Goal: Task Accomplishment & Management: Use online tool/utility

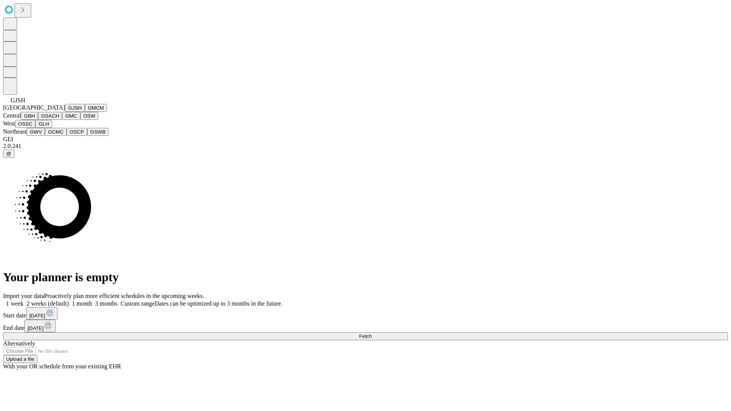
click at [65, 112] on button "GJSH" at bounding box center [75, 108] width 20 height 8
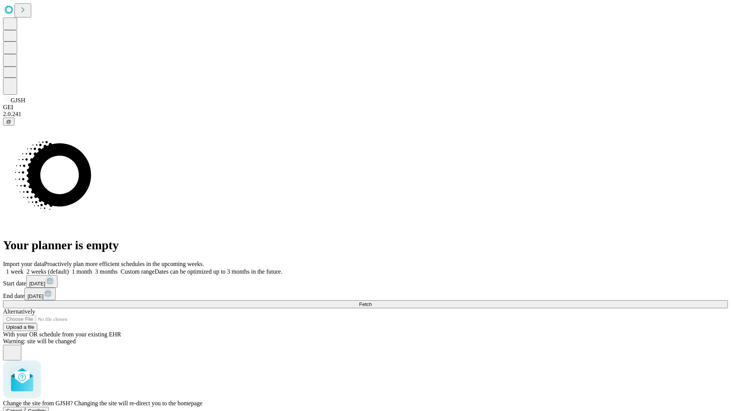
click at [46, 408] on span "Confirm" at bounding box center [37, 411] width 18 height 6
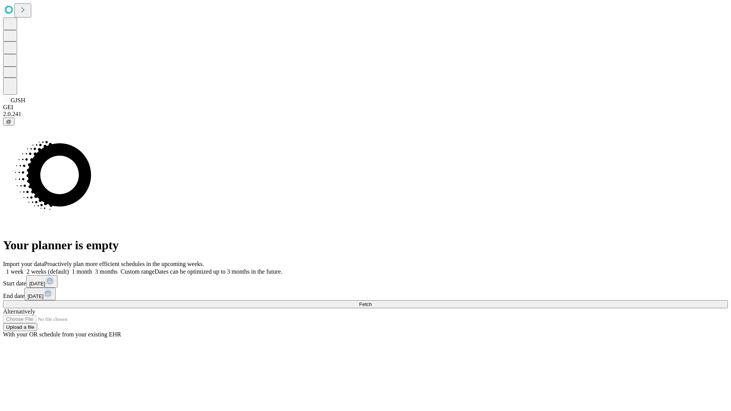
click at [69, 268] on label "2 weeks (default)" at bounding box center [46, 271] width 45 height 6
click at [372, 302] on span "Fetch" at bounding box center [365, 305] width 13 height 6
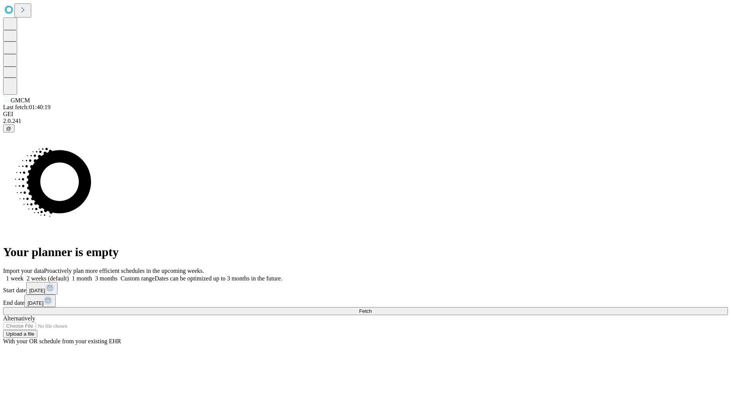
click at [69, 275] on label "2 weeks (default)" at bounding box center [46, 278] width 45 height 6
click at [372, 308] on span "Fetch" at bounding box center [365, 311] width 13 height 6
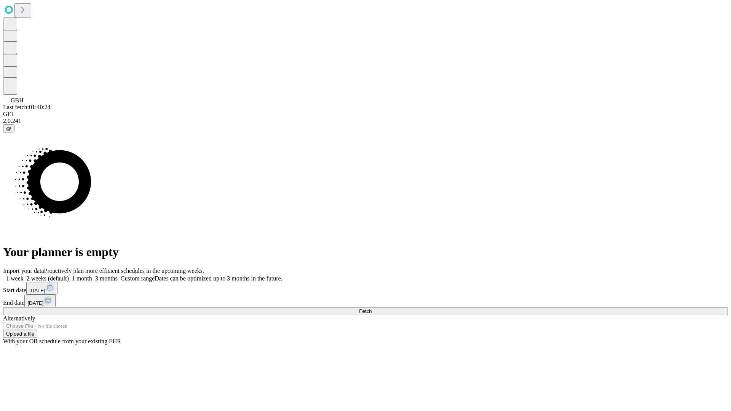
click at [69, 275] on label "2 weeks (default)" at bounding box center [46, 278] width 45 height 6
click at [372, 308] on span "Fetch" at bounding box center [365, 311] width 13 height 6
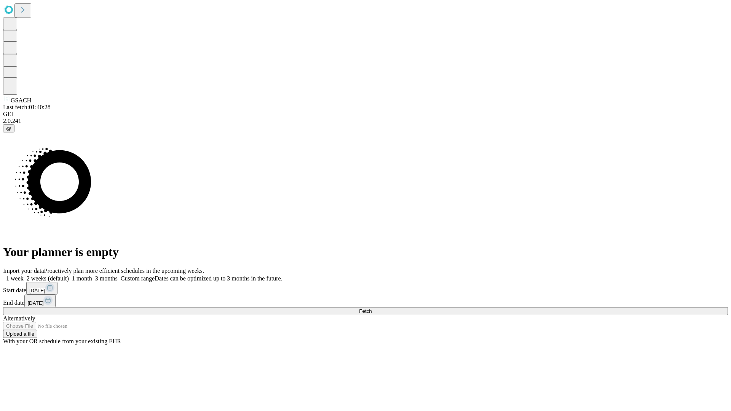
click at [69, 275] on label "2 weeks (default)" at bounding box center [46, 278] width 45 height 6
click at [372, 308] on span "Fetch" at bounding box center [365, 311] width 13 height 6
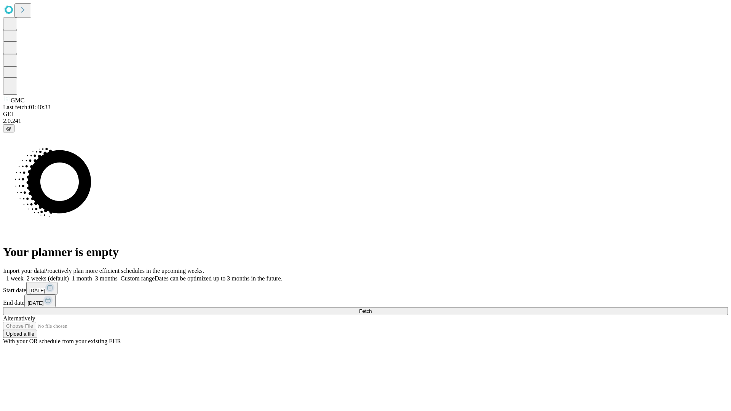
click at [69, 275] on label "2 weeks (default)" at bounding box center [46, 278] width 45 height 6
click at [372, 308] on span "Fetch" at bounding box center [365, 311] width 13 height 6
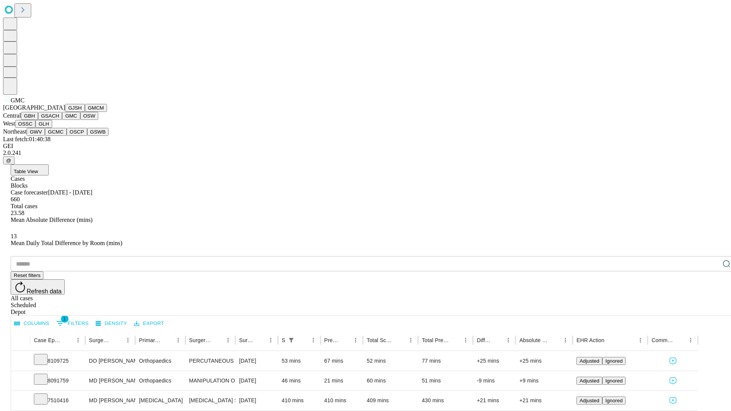
click at [80, 120] on button "OSW" at bounding box center [89, 116] width 18 height 8
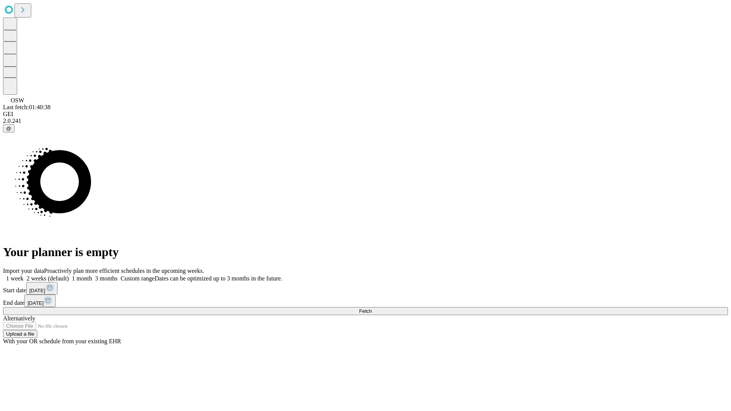
click at [69, 275] on label "2 weeks (default)" at bounding box center [46, 278] width 45 height 6
click at [372, 308] on span "Fetch" at bounding box center [365, 311] width 13 height 6
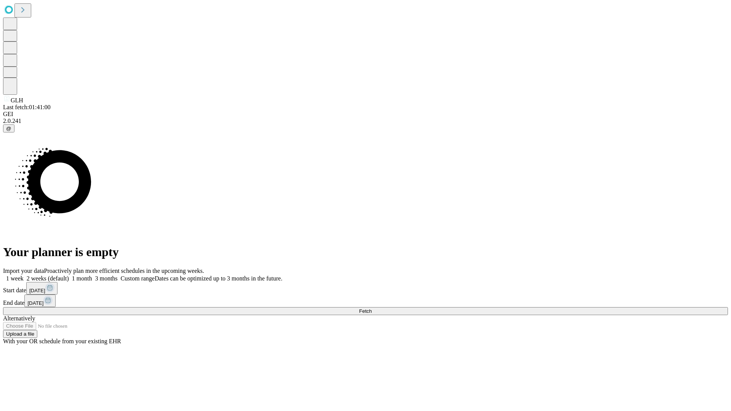
click at [69, 275] on label "2 weeks (default)" at bounding box center [46, 278] width 45 height 6
click at [372, 308] on span "Fetch" at bounding box center [365, 311] width 13 height 6
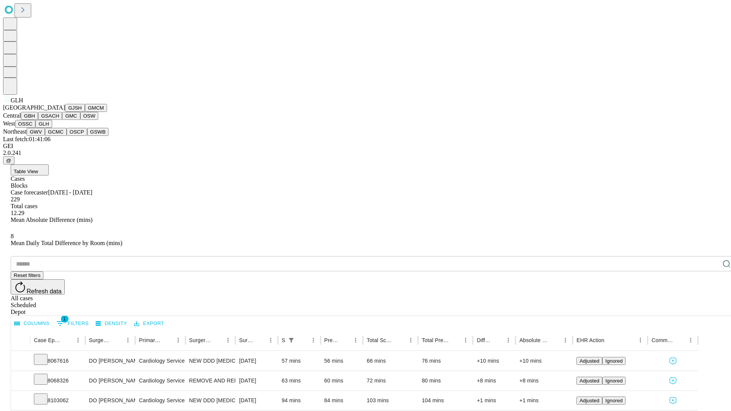
click at [45, 136] on button "GWV" at bounding box center [36, 132] width 18 height 8
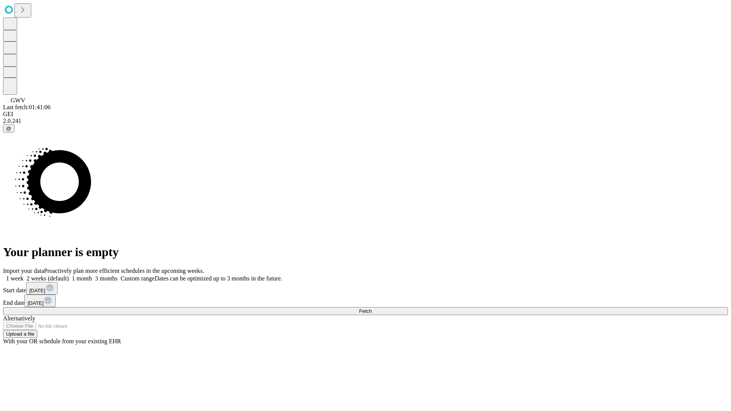
click at [69, 275] on label "2 weeks (default)" at bounding box center [46, 278] width 45 height 6
click at [372, 308] on span "Fetch" at bounding box center [365, 311] width 13 height 6
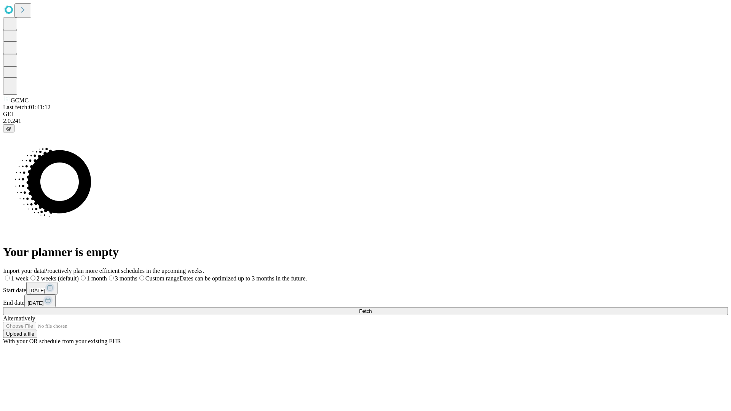
click at [79, 275] on label "2 weeks (default)" at bounding box center [54, 278] width 50 height 6
click at [372, 308] on span "Fetch" at bounding box center [365, 311] width 13 height 6
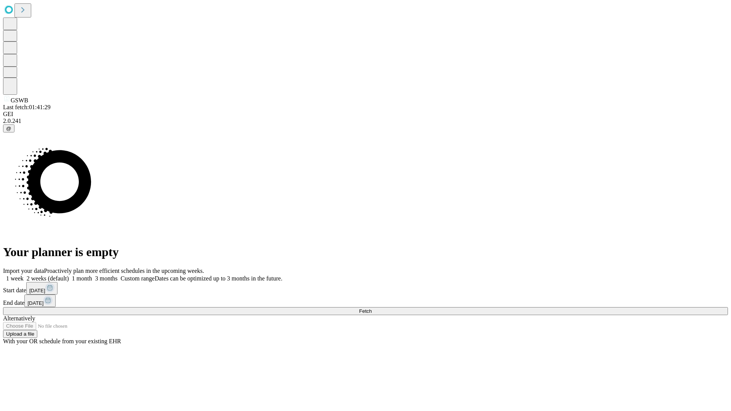
click at [69, 275] on label "2 weeks (default)" at bounding box center [46, 278] width 45 height 6
click at [372, 308] on span "Fetch" at bounding box center [365, 311] width 13 height 6
